Goal: Task Accomplishment & Management: Use online tool/utility

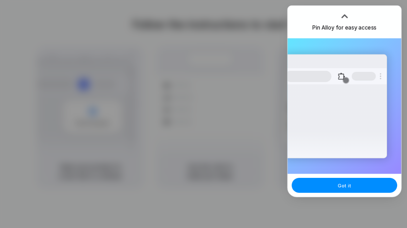
click at [359, 129] on div "Extensions Alloy · AI Prototyping for..." at bounding box center [335, 106] width 102 height 104
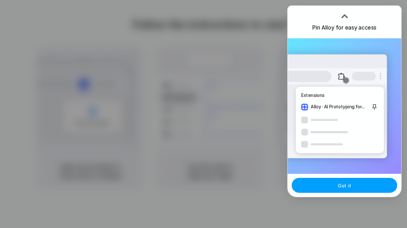
click at [368, 185] on button "Got it" at bounding box center [344, 185] width 105 height 15
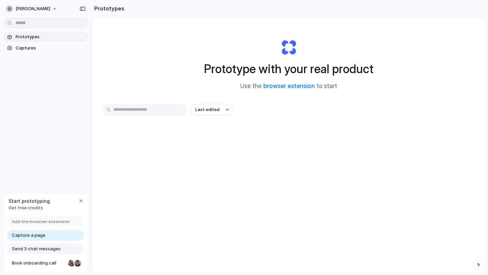
click at [43, 237] on span "Capture a page" at bounding box center [29, 235] width 34 height 7
click at [30, 48] on span "Captures" at bounding box center [51, 48] width 70 height 7
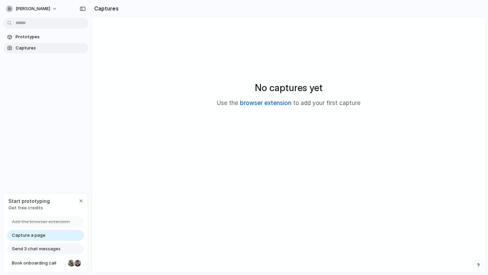
click at [246, 103] on link "browser extension" at bounding box center [266, 103] width 52 height 7
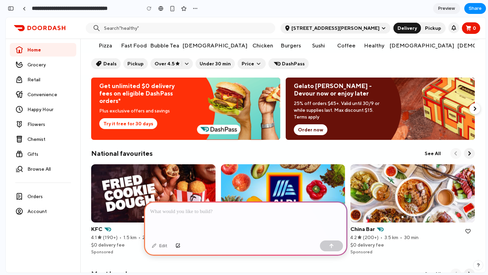
scroll to position [27, 0]
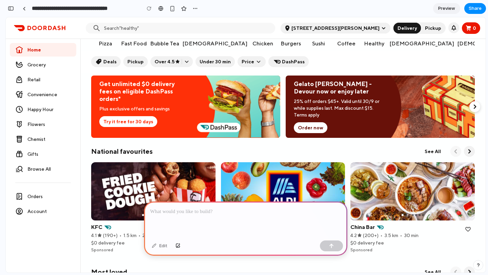
click at [356, 128] on div "Order now" at bounding box center [338, 127] width 88 height 11
click at [317, 127] on span "Order now" at bounding box center [310, 127] width 25 height 7
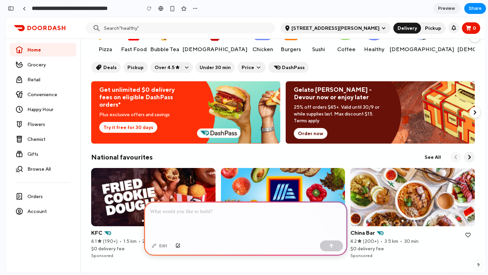
scroll to position [22, 0]
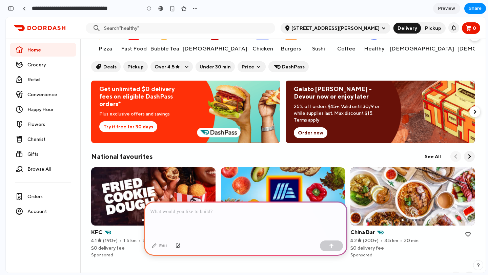
click at [257, 213] on p at bounding box center [245, 212] width 191 height 8
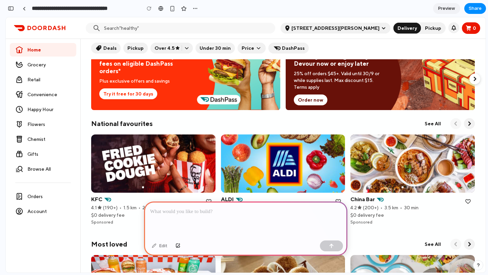
scroll to position [61, 0]
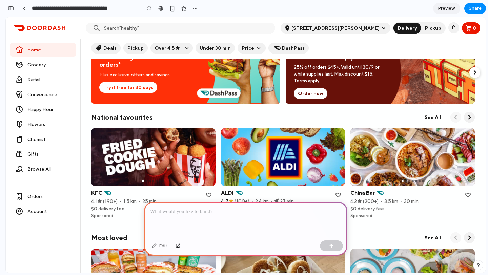
click at [246, 210] on p at bounding box center [245, 212] width 191 height 8
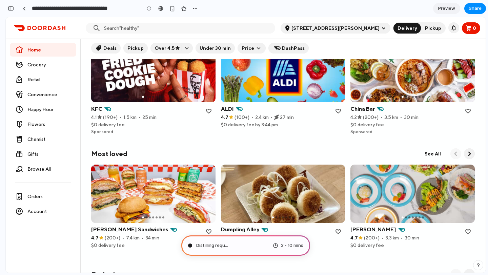
scroll to position [147, 0]
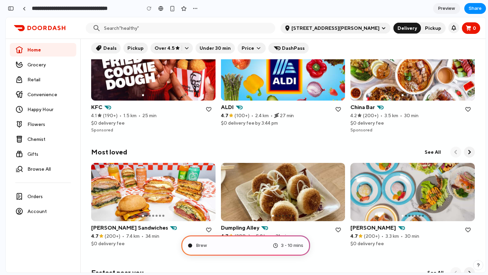
click at [307, 97] on link at bounding box center [283, 71] width 124 height 58
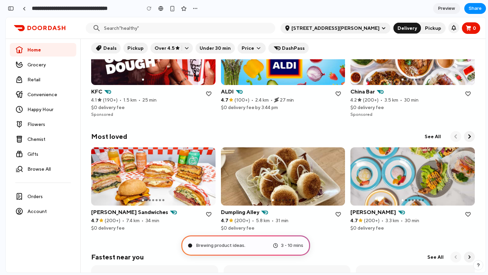
click at [339, 93] on icon "Click to add this store to your saved list" at bounding box center [338, 93] width 5 height 5
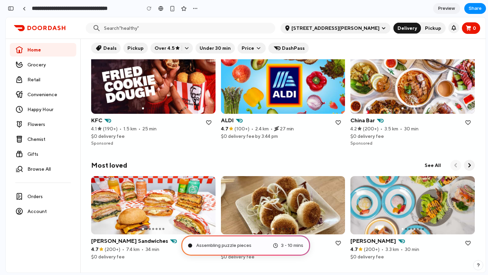
scroll to position [0, 0]
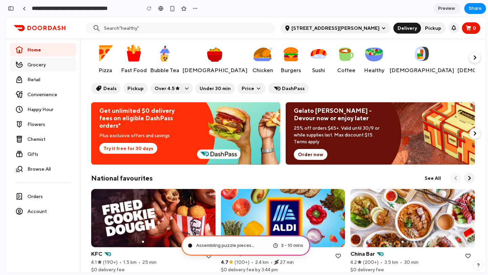
click at [58, 67] on span "Grocery" at bounding box center [48, 64] width 43 height 7
click at [58, 77] on span "Retail" at bounding box center [48, 79] width 43 height 7
click at [55, 98] on div "Convenience" at bounding box center [43, 95] width 66 height 14
click at [51, 118] on div "Flowers" at bounding box center [43, 125] width 66 height 14
click at [51, 111] on span "Happy Hour" at bounding box center [48, 109] width 43 height 7
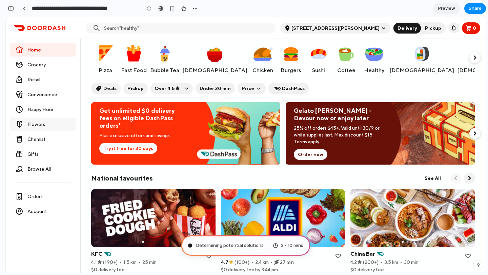
click at [51, 125] on span "Flowers" at bounding box center [48, 124] width 43 height 7
click at [51, 138] on span "Chemist" at bounding box center [48, 139] width 43 height 7
click at [276, 245] on div "3 - 10 mins" at bounding box center [288, 245] width 31 height 7
click at [45, 198] on span "Orders" at bounding box center [48, 196] width 43 height 7
click at [171, 9] on div "button" at bounding box center [172, 9] width 6 height 6
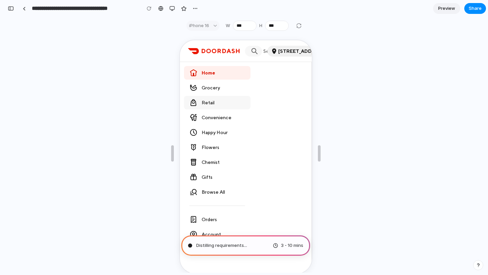
scroll to position [204, 0]
click at [212, 24] on div "iPhone 16" at bounding box center [202, 26] width 33 height 10
click at [173, 7] on div "button" at bounding box center [171, 8] width 5 height 5
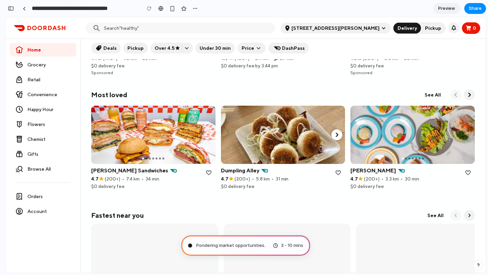
scroll to position [0, 0]
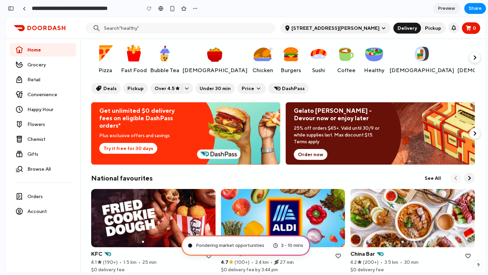
click at [446, 7] on span "Preview" at bounding box center [446, 8] width 17 height 7
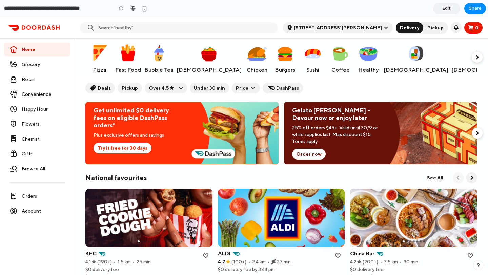
click at [244, 69] on div "Chicken" at bounding box center [257, 57] width 27 height 36
click at [44, 63] on span "Grocery" at bounding box center [43, 64] width 43 height 7
click at [142, 9] on div "button" at bounding box center [145, 9] width 6 height 6
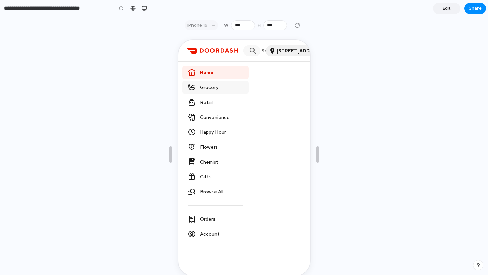
click at [217, 91] on div "Grocery" at bounding box center [214, 87] width 66 height 14
click at [218, 114] on span "Convenience" at bounding box center [220, 116] width 43 height 7
click at [145, 7] on div "button" at bounding box center [144, 8] width 5 height 5
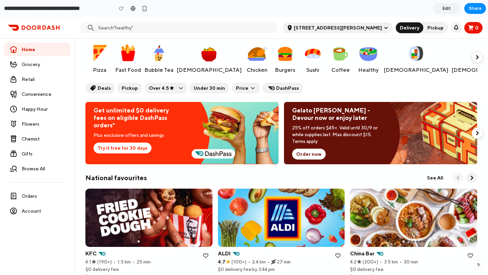
click at [269, 88] on icon "button" at bounding box center [271, 88] width 7 height 4
click at [433, 25] on div "Pickup" at bounding box center [435, 27] width 24 height 9
click at [448, 7] on span "Edit" at bounding box center [447, 8] width 8 height 7
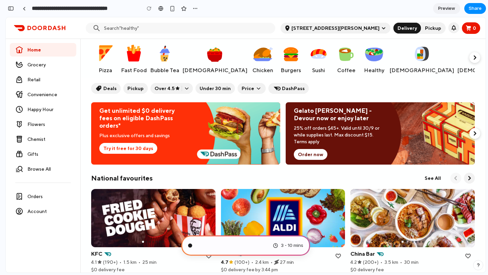
click at [368, 30] on span "[STREET_ADDRESS][PERSON_NAME]" at bounding box center [336, 28] width 88 height 7
click at [223, 242] on div "Summoning spirits .. 3 - 10 mins" at bounding box center [245, 246] width 129 height 20
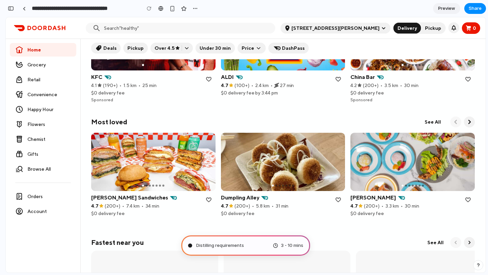
scroll to position [187, 0]
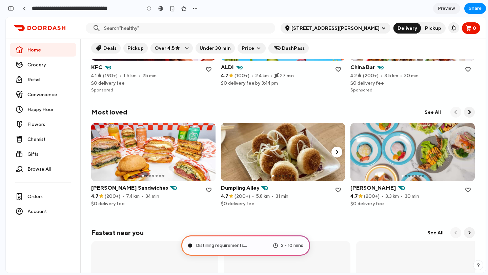
click at [335, 149] on icon "Next button of carousel" at bounding box center [337, 152] width 7 height 7
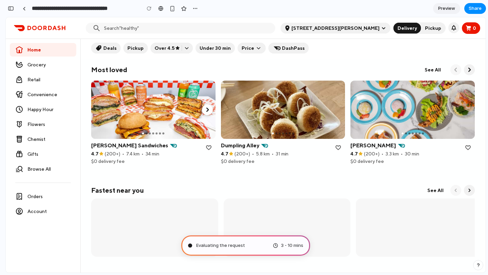
scroll to position [228, 0]
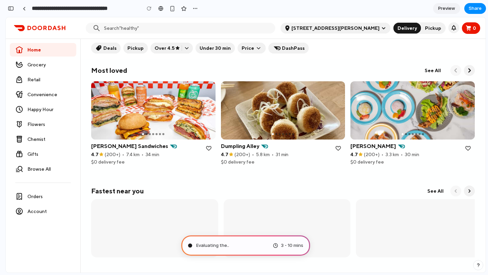
type input "**********"
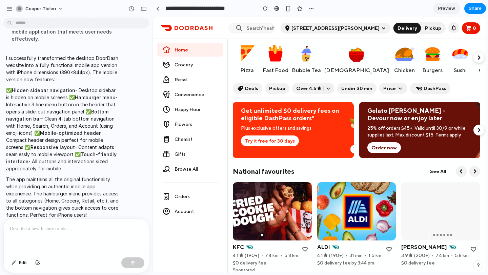
scroll to position [0, 0]
click at [289, 10] on div "button" at bounding box center [288, 9] width 6 height 6
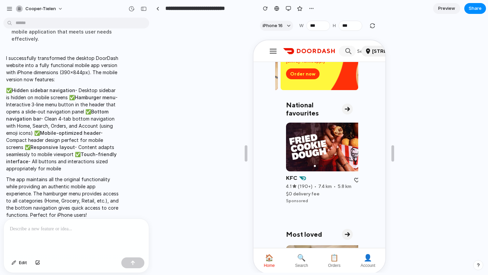
scroll to position [176, 0]
click at [344, 105] on icon at bounding box center [346, 108] width 7 height 7
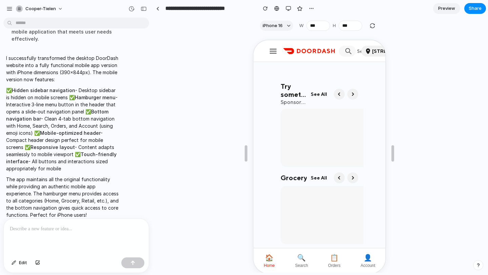
scroll to position [563, 0]
click at [276, 52] on button at bounding box center [272, 51] width 12 height 14
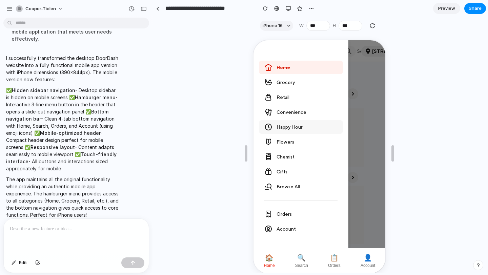
click at [276, 127] on span "Happy Hour" at bounding box center [306, 126] width 61 height 7
click at [300, 262] on button "🔍 Search" at bounding box center [301, 260] width 18 height 20
click at [301, 257] on div "🔍" at bounding box center [300, 257] width 8 height 8
click at [337, 256] on button "📋 Orders" at bounding box center [333, 260] width 18 height 20
click at [366, 255] on div "👤" at bounding box center [367, 257] width 8 height 8
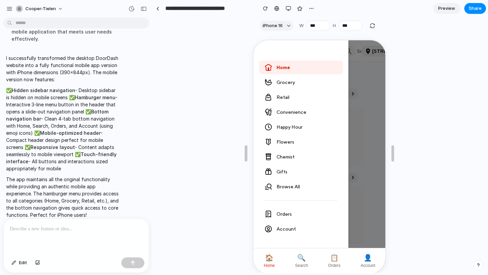
click at [369, 229] on div "Home Grocery Retail Convenience Happy Hour Flowers Chemist Gifts Browse All Ord…" at bounding box center [319, 156] width 132 height 233
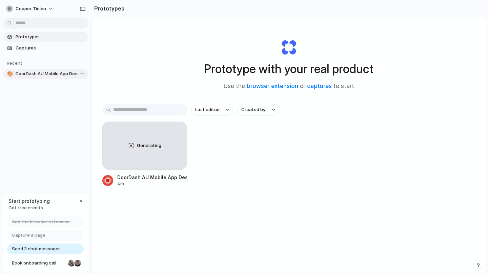
click at [73, 76] on span "DoorDash AU Mobile App Design" at bounding box center [51, 74] width 70 height 7
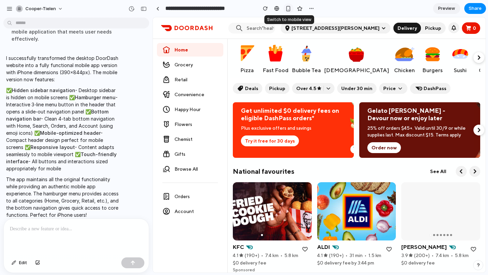
click at [287, 7] on div "button" at bounding box center [288, 9] width 6 height 6
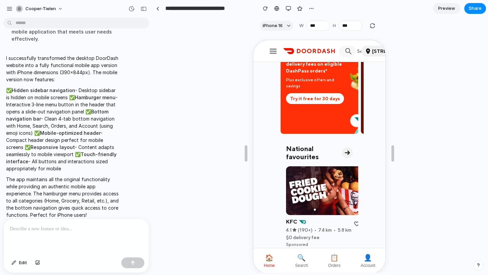
scroll to position [134, 0]
